Goal: Navigation & Orientation: Find specific page/section

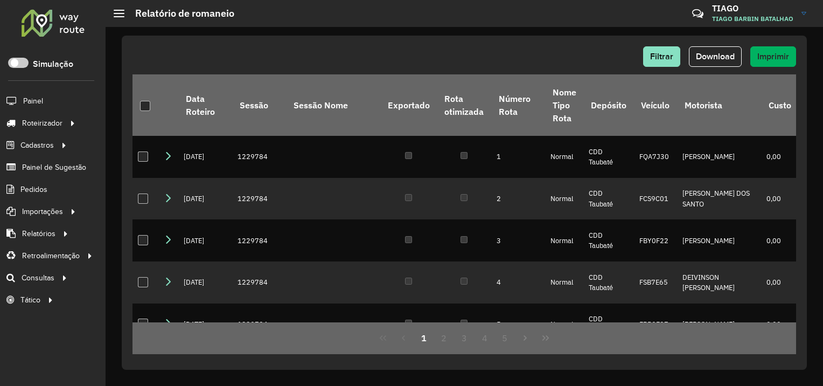
scroll to position [1015, 0]
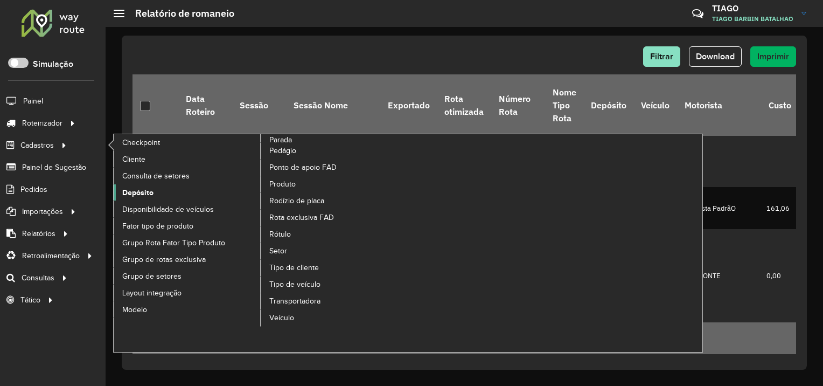
click at [152, 192] on span "Depósito" at bounding box center [137, 192] width 31 height 11
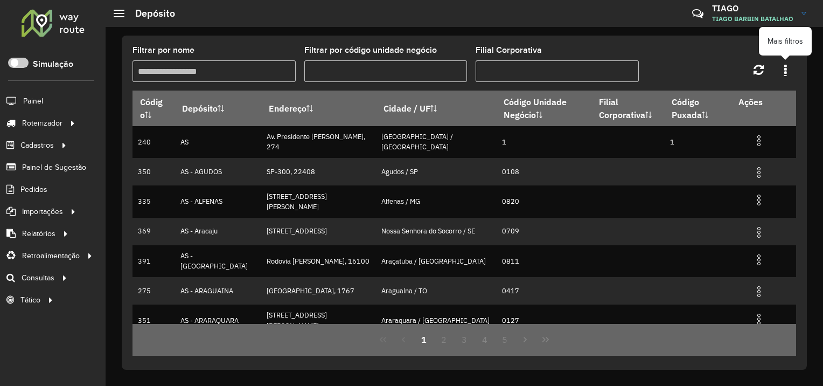
click at [786, 72] on icon at bounding box center [785, 70] width 3 height 12
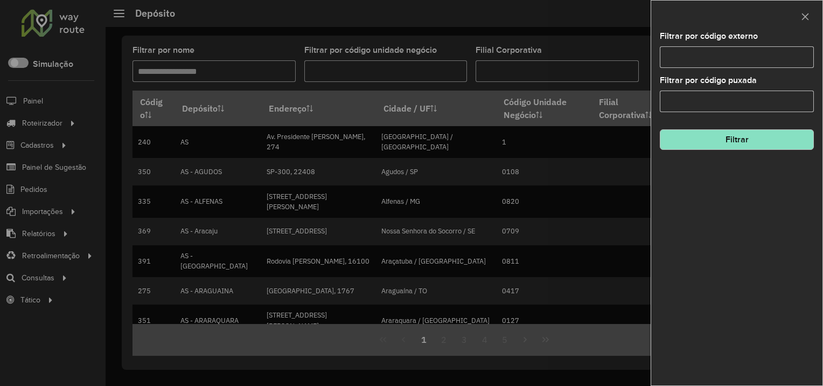
drag, startPoint x: 582, startPoint y: 47, endPoint x: 631, endPoint y: 44, distance: 49.7
click at [582, 47] on div at bounding box center [411, 193] width 823 height 386
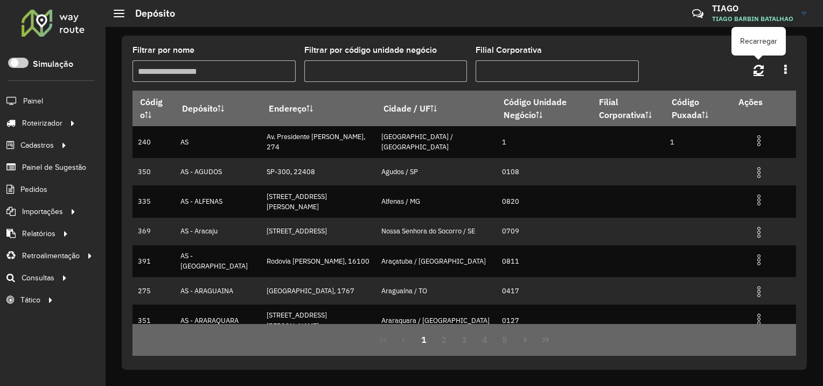
click at [751, 68] on link at bounding box center [758, 69] width 23 height 18
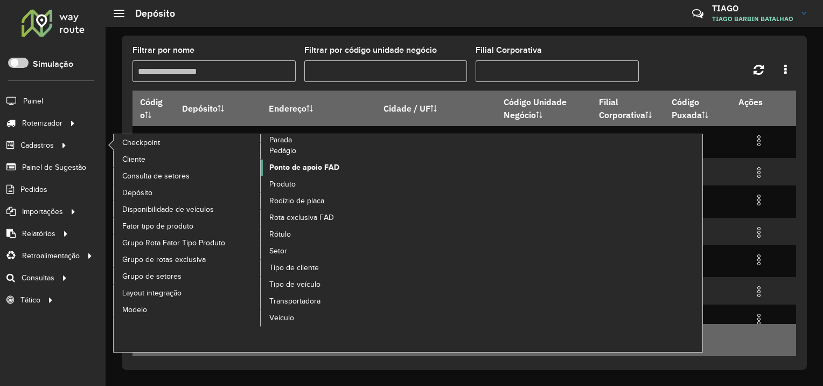
click at [283, 171] on span "Ponto de apoio FAD" at bounding box center [304, 167] width 70 height 11
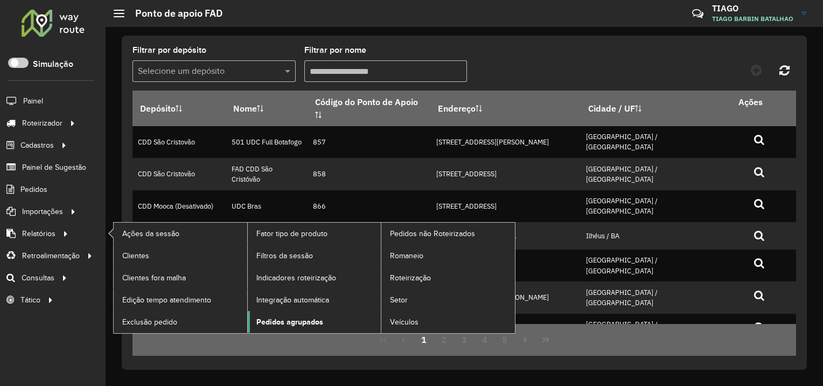
click at [302, 324] on span "Pedidos agrupados" at bounding box center [289, 321] width 67 height 11
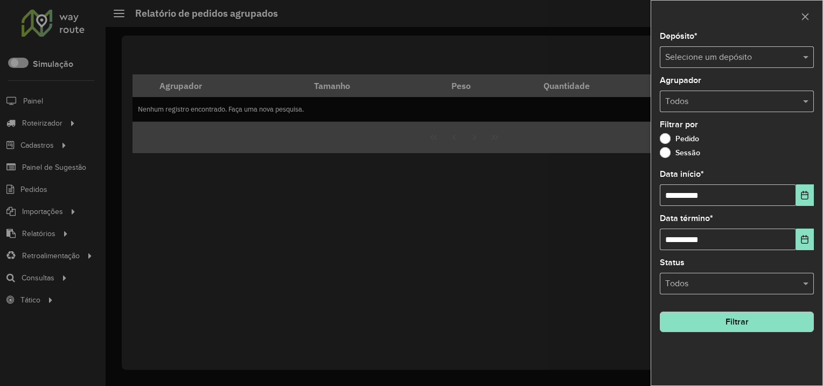
drag, startPoint x: 347, startPoint y: 233, endPoint x: 354, endPoint y: 233, distance: 7.0
click at [347, 233] on div at bounding box center [411, 193] width 823 height 386
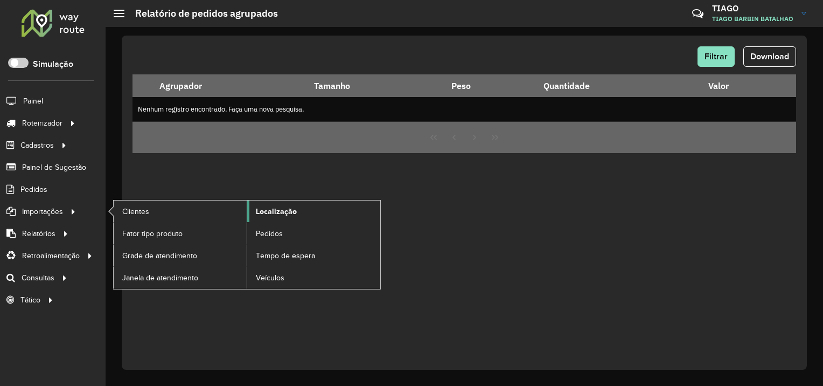
click at [277, 213] on span "Localização" at bounding box center [276, 211] width 41 height 11
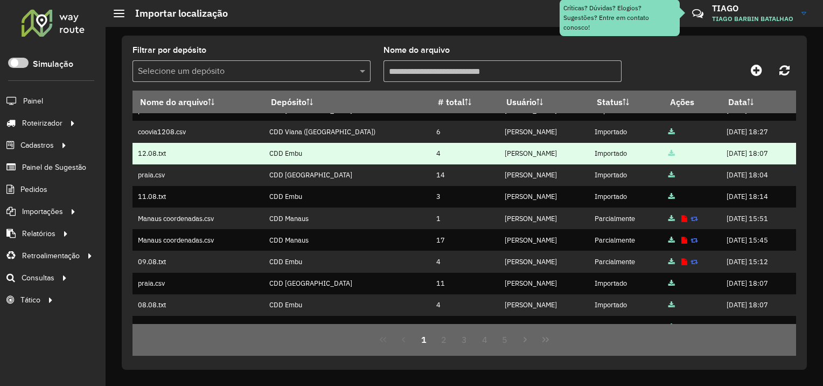
scroll to position [162, 0]
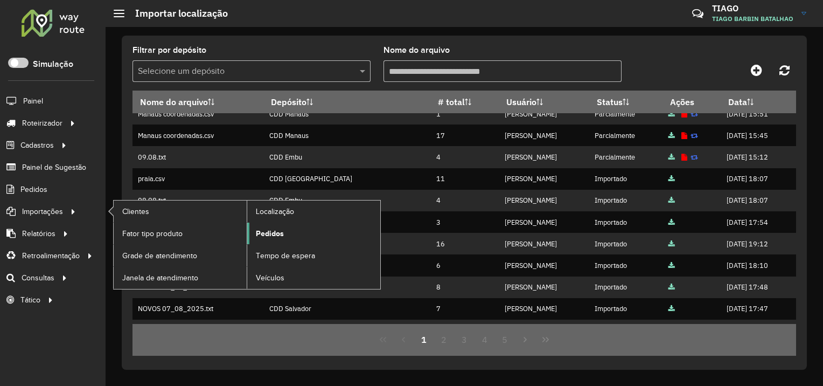
click at [310, 238] on link "Pedidos" at bounding box center [313, 233] width 133 height 22
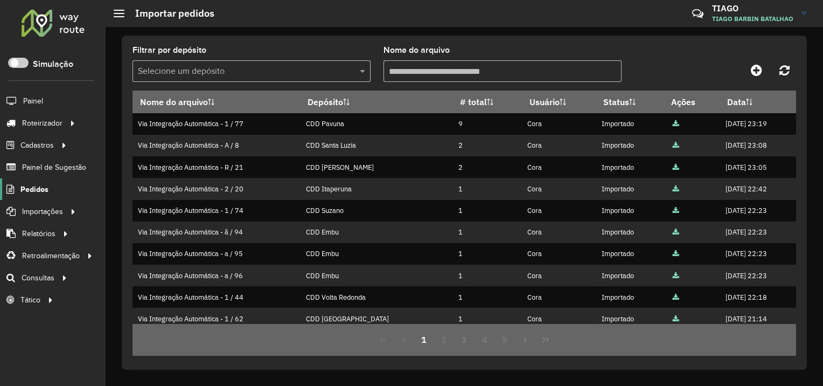
click at [37, 188] on span "Pedidos" at bounding box center [34, 189] width 28 height 11
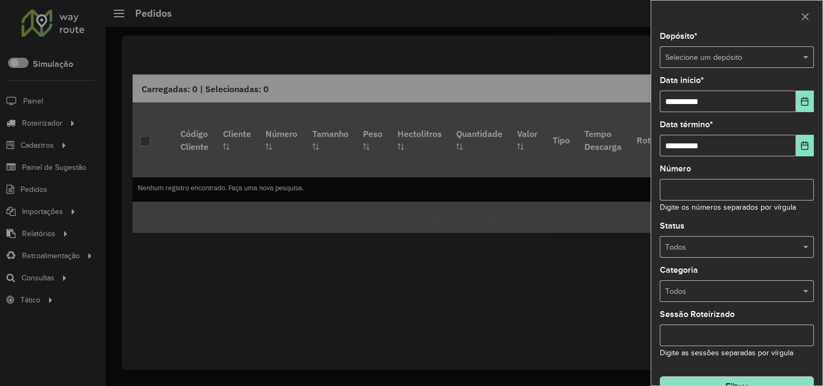
click at [359, 261] on div at bounding box center [411, 193] width 823 height 386
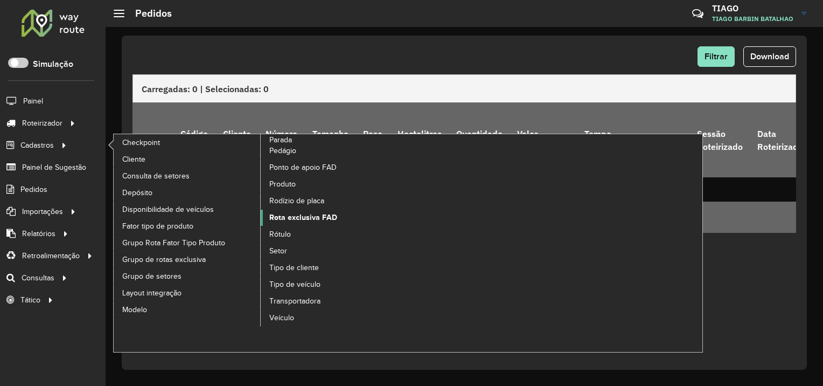
click at [294, 212] on span "Rota exclusiva FAD" at bounding box center [303, 217] width 68 height 11
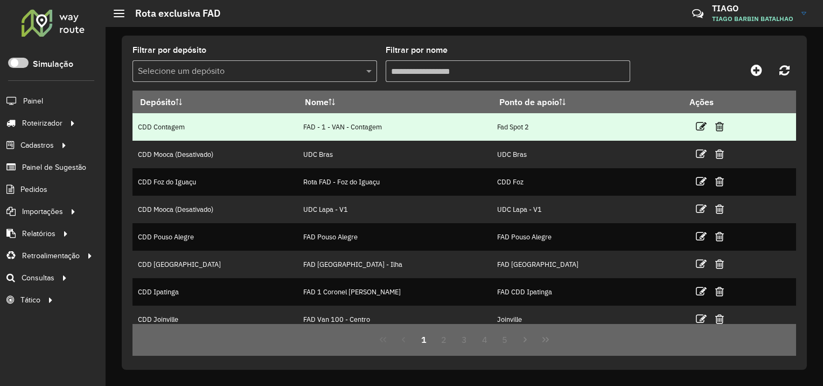
click at [524, 122] on td "Fad Spot 2" at bounding box center [587, 126] width 190 height 27
click at [183, 126] on td "CDD Contagem" at bounding box center [215, 126] width 165 height 27
click at [184, 126] on td "CDD Contagem" at bounding box center [215, 126] width 165 height 27
click at [185, 126] on td "CDD Contagem" at bounding box center [215, 126] width 165 height 27
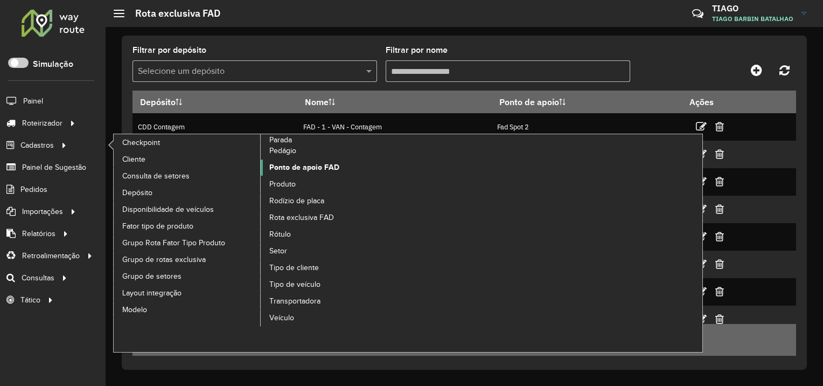
click at [324, 169] on span "Ponto de apoio FAD" at bounding box center [304, 167] width 70 height 11
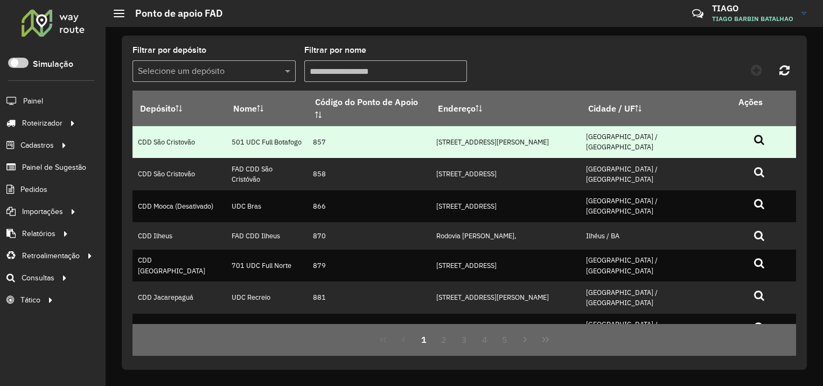
click at [754, 134] on icon at bounding box center [759, 139] width 10 height 11
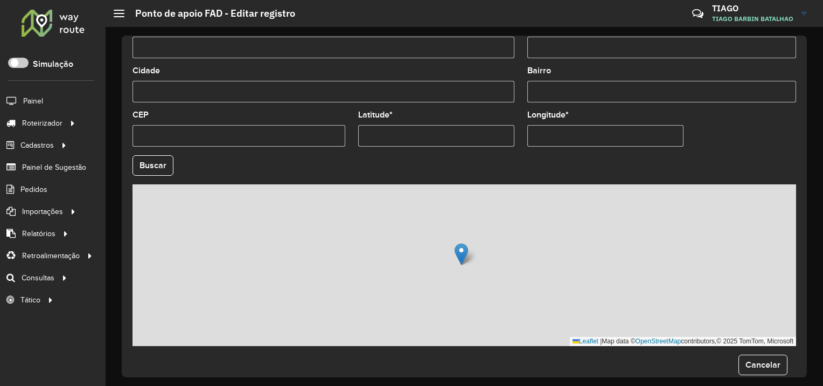
scroll to position [259, 0]
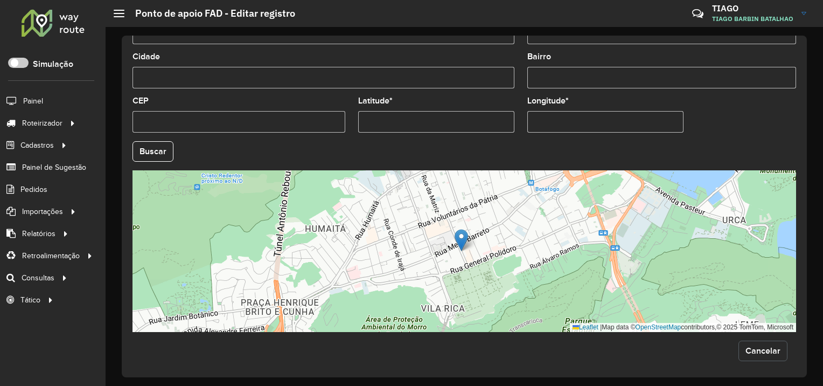
click at [756, 349] on span "Cancelar" at bounding box center [763, 350] width 35 height 9
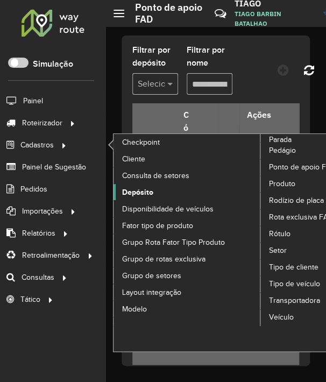
click at [148, 187] on span "Depósito" at bounding box center [137, 192] width 31 height 11
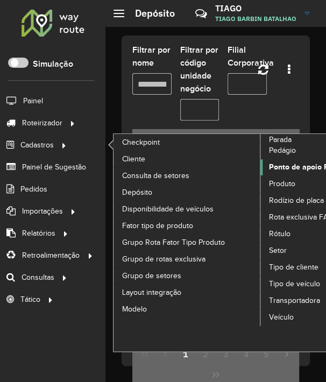
click at [297, 170] on span "Ponto de apoio FAD" at bounding box center [304, 167] width 70 height 11
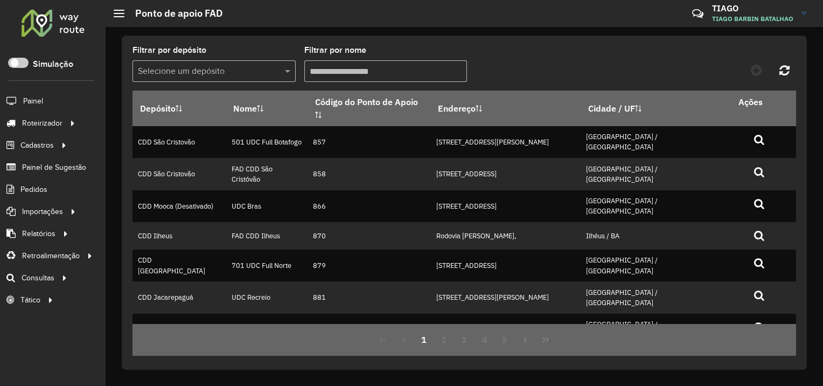
click at [412, 60] on input "Filtrar por nome" at bounding box center [385, 71] width 163 height 22
paste input "*********"
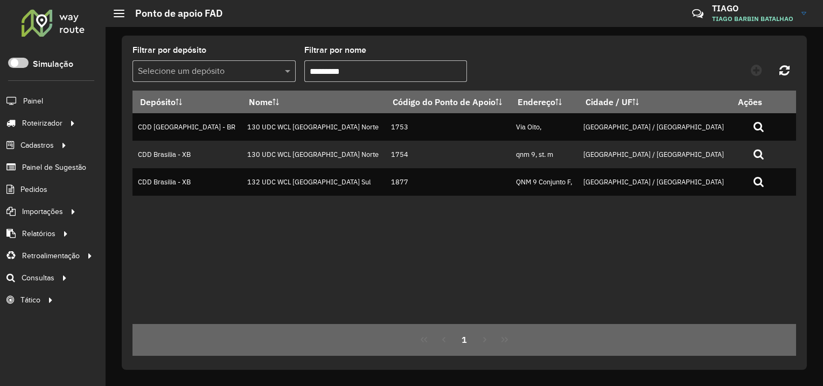
type input "*********"
click at [275, 222] on div "Depósito Nome Código do Ponto de Apoio Endereço Cidade / UF Ações CDD [GEOGRAPH…" at bounding box center [465, 207] width 664 height 233
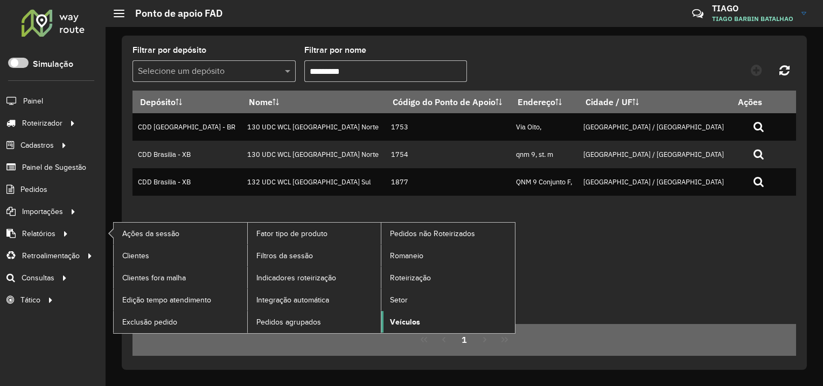
click at [420, 317] on link "Veículos" at bounding box center [448, 322] width 134 height 22
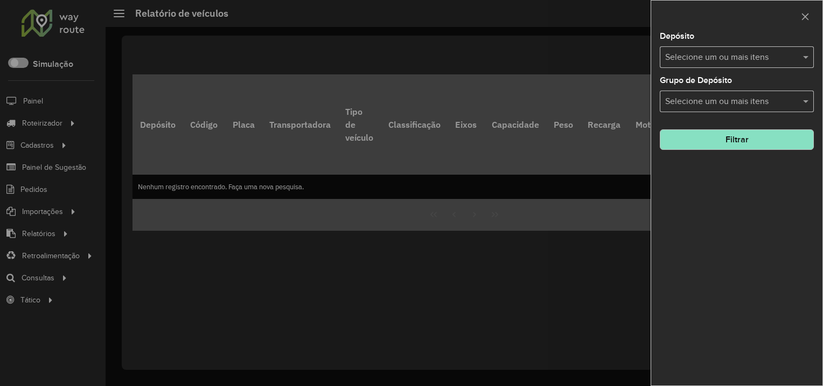
click at [558, 52] on div at bounding box center [411, 193] width 823 height 386
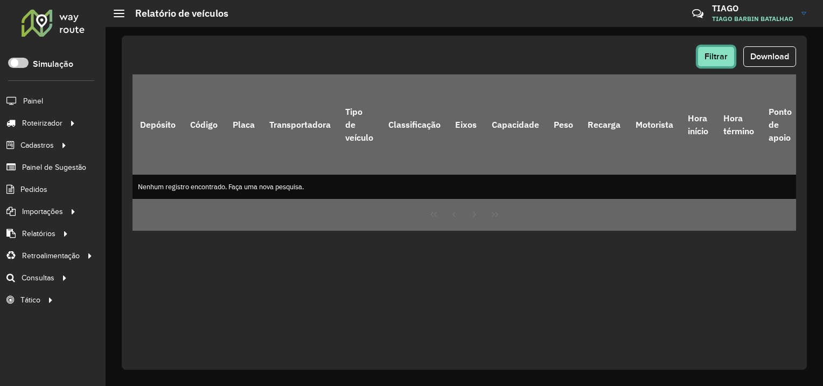
click at [732, 65] on button "Filtrar" at bounding box center [716, 56] width 37 height 20
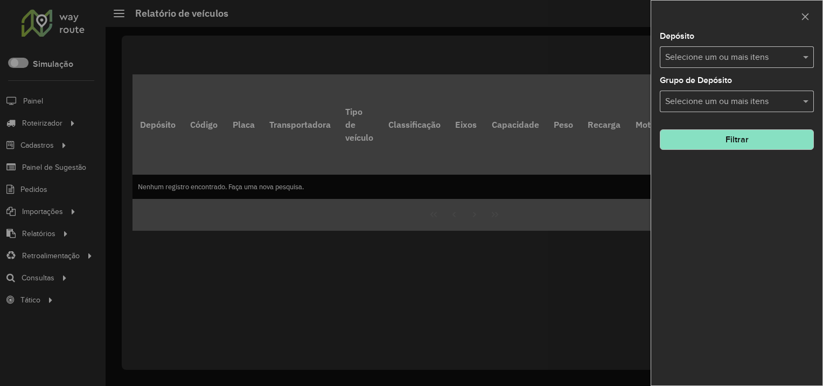
click at [706, 58] on input "text" at bounding box center [732, 57] width 138 height 13
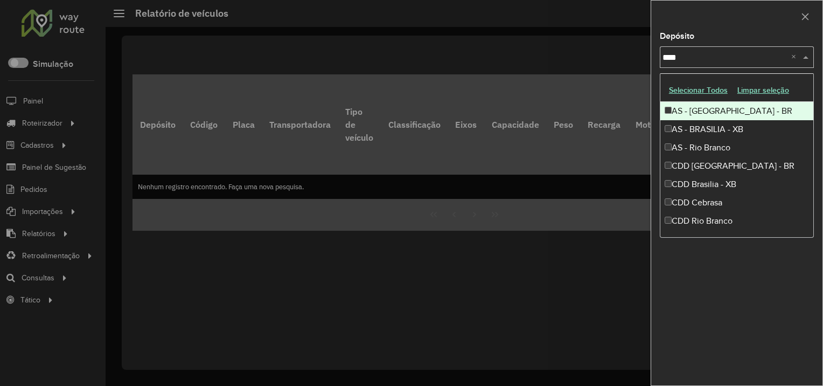
type input "*****"
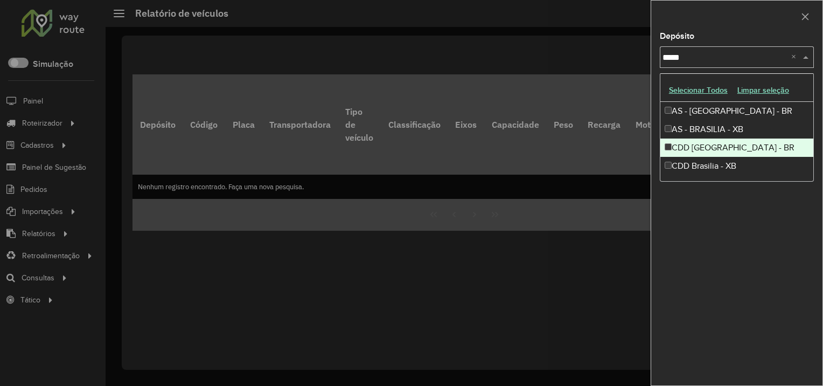
click at [728, 149] on div "CDD [GEOGRAPHIC_DATA] - BR" at bounding box center [736, 147] width 153 height 18
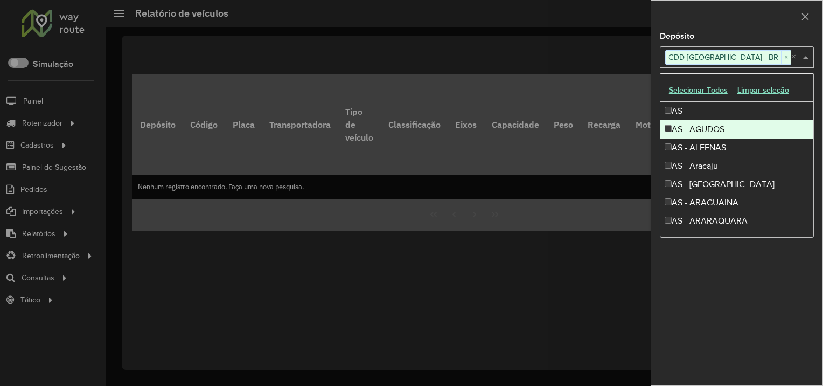
click at [608, 96] on div at bounding box center [411, 193] width 823 height 386
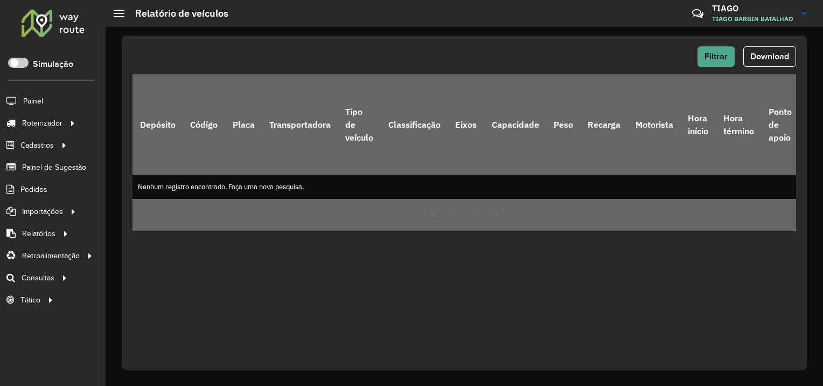
drag, startPoint x: 686, startPoint y: 58, endPoint x: 699, endPoint y: 60, distance: 13.1
click at [688, 59] on div "Filtrar Download" at bounding box center [465, 56] width 664 height 20
click at [711, 60] on span "Filtrar" at bounding box center [716, 56] width 23 height 9
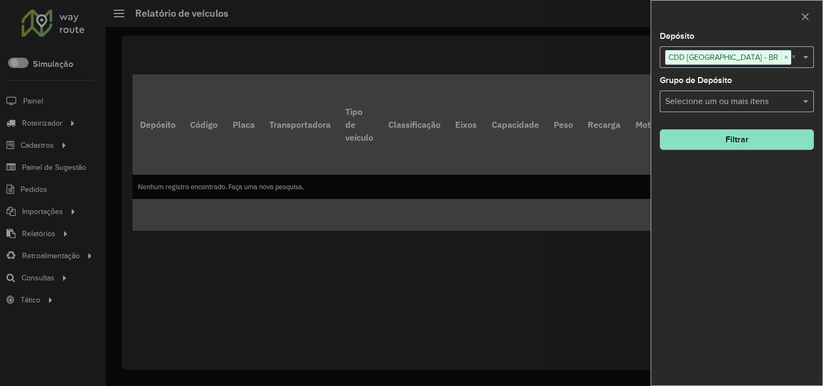
click at [714, 100] on input "text" at bounding box center [732, 101] width 138 height 13
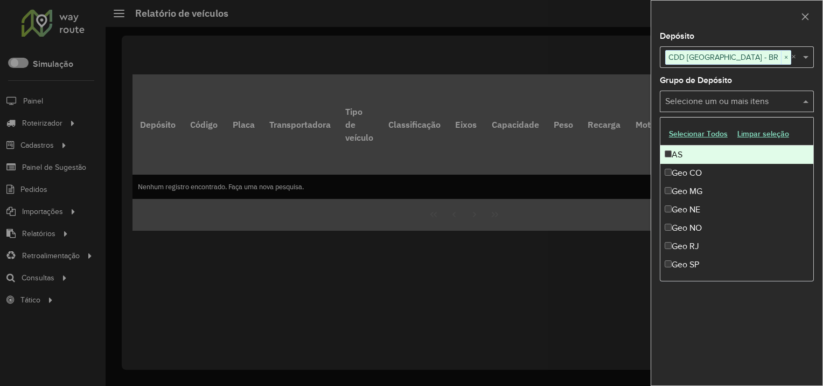
drag, startPoint x: 708, startPoint y: 101, endPoint x: 688, endPoint y: 117, distance: 26.1
click at [708, 101] on input "text" at bounding box center [732, 101] width 138 height 13
click at [618, 127] on div at bounding box center [411, 193] width 823 height 386
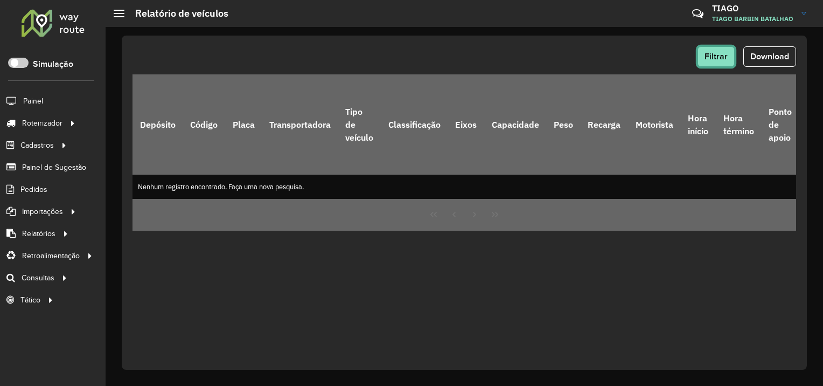
click at [712, 58] on span "Filtrar" at bounding box center [716, 56] width 23 height 9
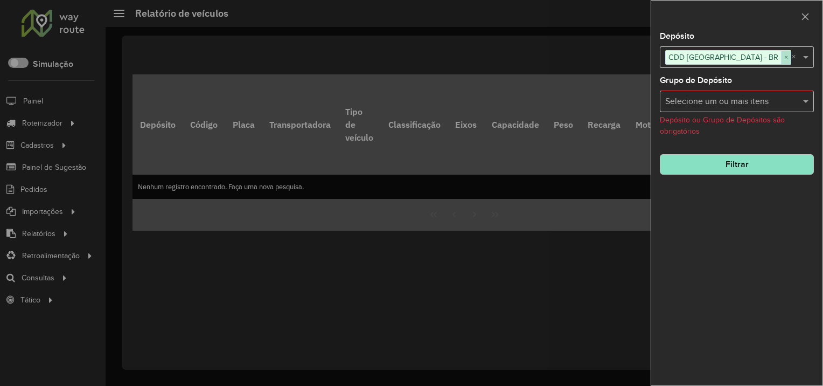
click at [781, 56] on span "×" at bounding box center [786, 57] width 10 height 13
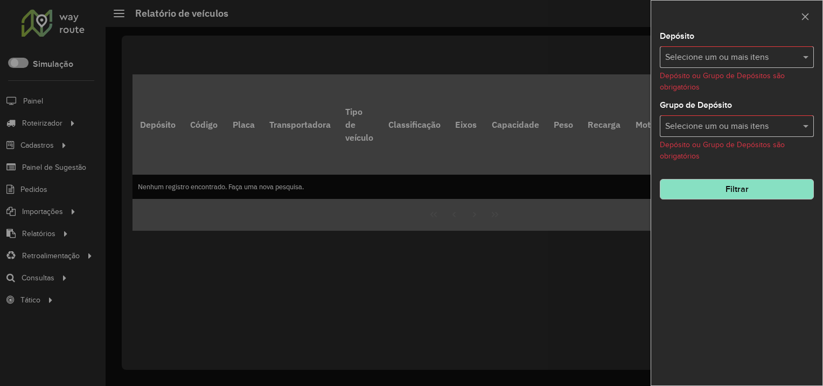
click at [724, 120] on input "text" at bounding box center [732, 126] width 138 height 13
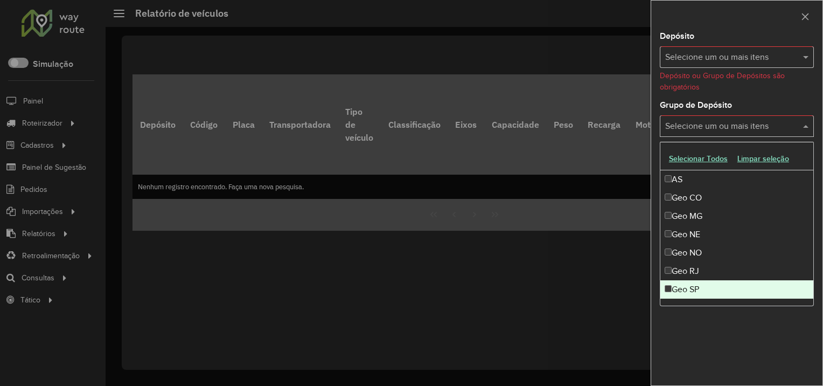
drag, startPoint x: 692, startPoint y: 291, endPoint x: 670, endPoint y: 280, distance: 24.6
click at [692, 291] on div "Geo SP" at bounding box center [736, 289] width 153 height 18
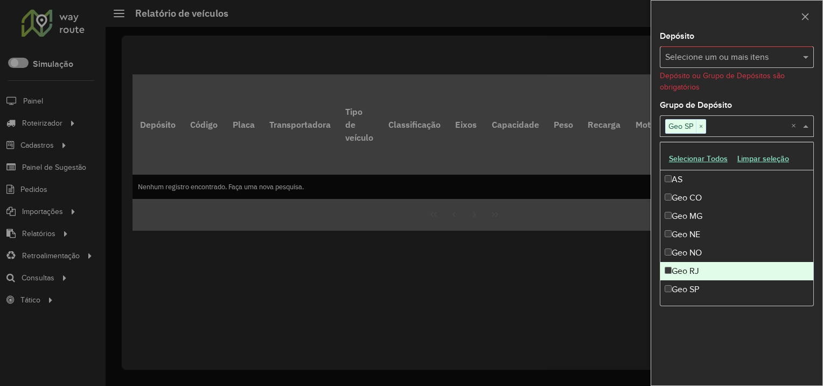
click at [560, 235] on div at bounding box center [411, 193] width 823 height 386
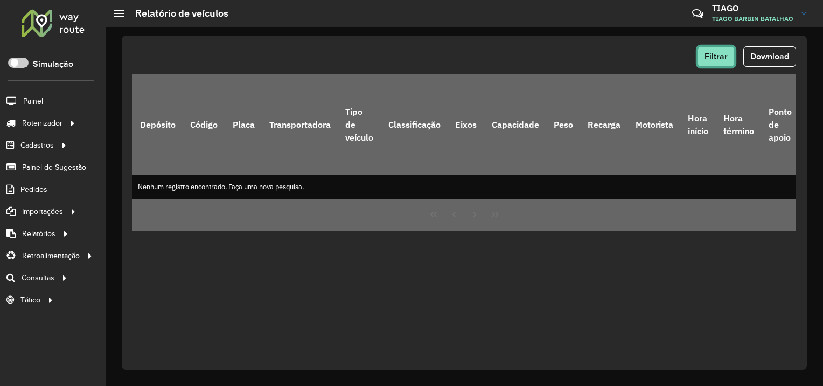
click at [706, 58] on span "Filtrar" at bounding box center [716, 56] width 23 height 9
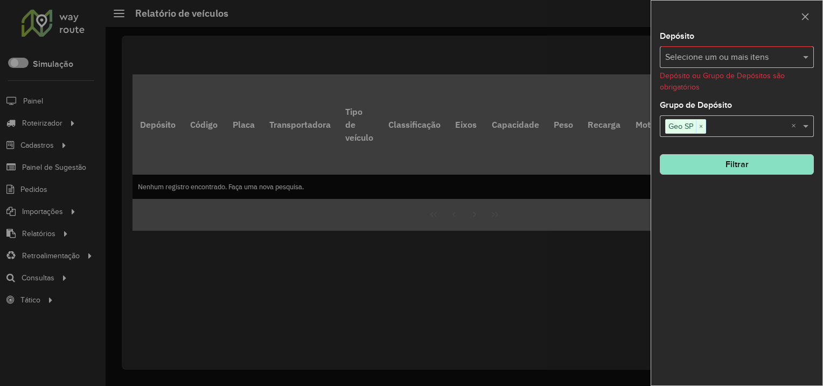
click at [530, 102] on div at bounding box center [411, 193] width 823 height 386
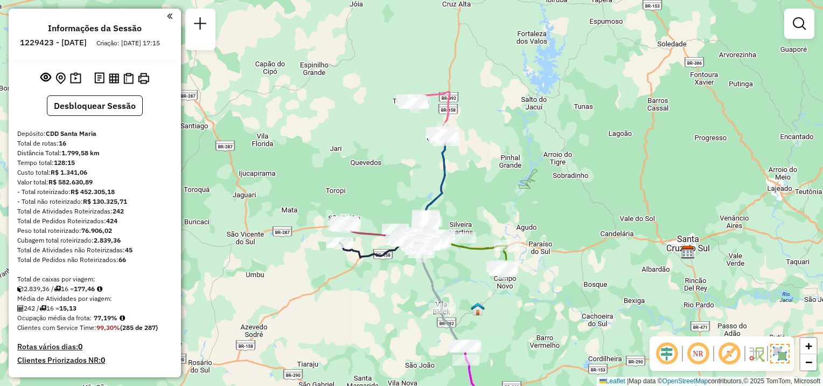
scroll to position [1288, 0]
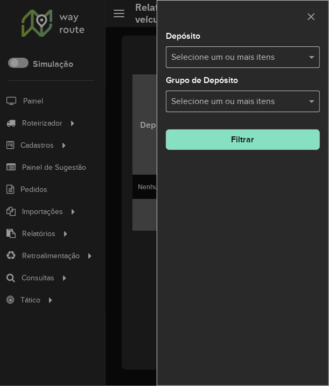
click at [63, 129] on div at bounding box center [164, 193] width 329 height 386
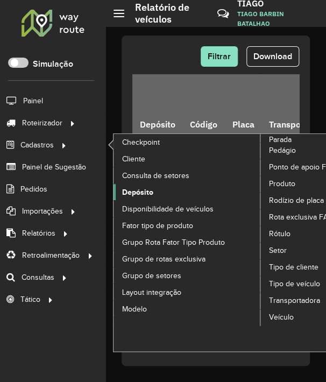
click at [125, 195] on span "Depósito" at bounding box center [137, 192] width 31 height 11
